Goal: Find contact information: Find contact information

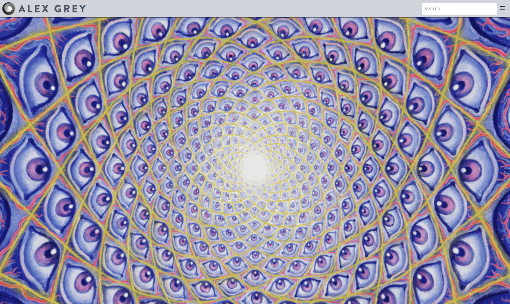
click at [504, 10] on icon at bounding box center [502, 8] width 6 height 6
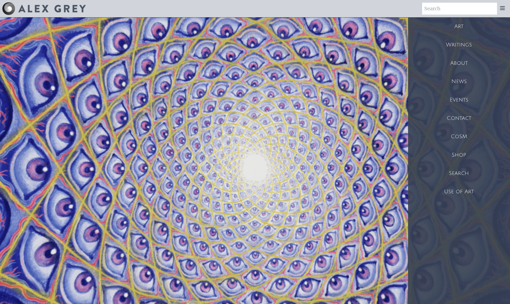
click at [504, 10] on icon at bounding box center [502, 8] width 6 height 6
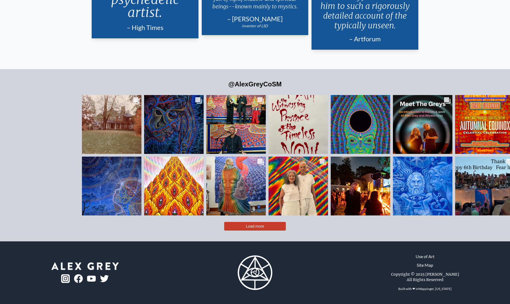
scroll to position [1510, 0]
click at [430, 262] on link "Site Map" at bounding box center [424, 265] width 16 height 6
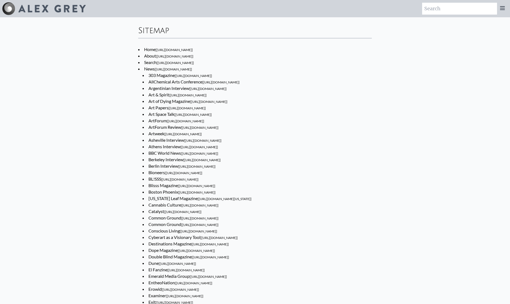
click at [156, 58] on span "[https://www.alexgrey.com/about]" at bounding box center [174, 56] width 37 height 4
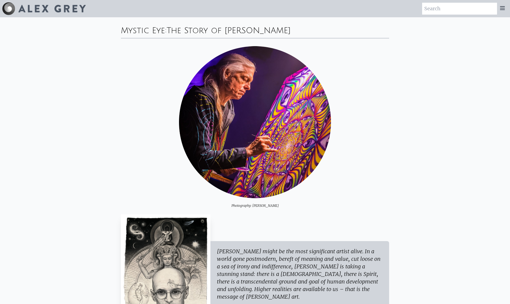
click at [500, 11] on icon at bounding box center [502, 8] width 6 height 6
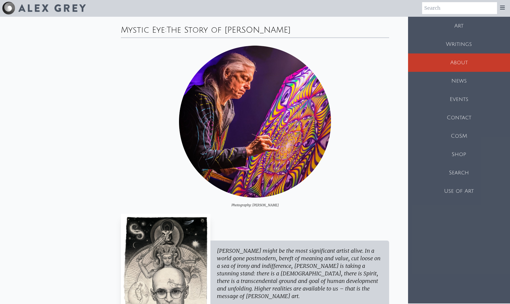
scroll to position [3, 0]
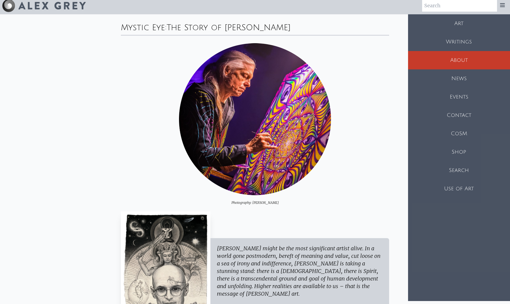
click at [459, 125] on div "Contact" at bounding box center [459, 115] width 102 height 18
